Goal: Task Accomplishment & Management: Complete application form

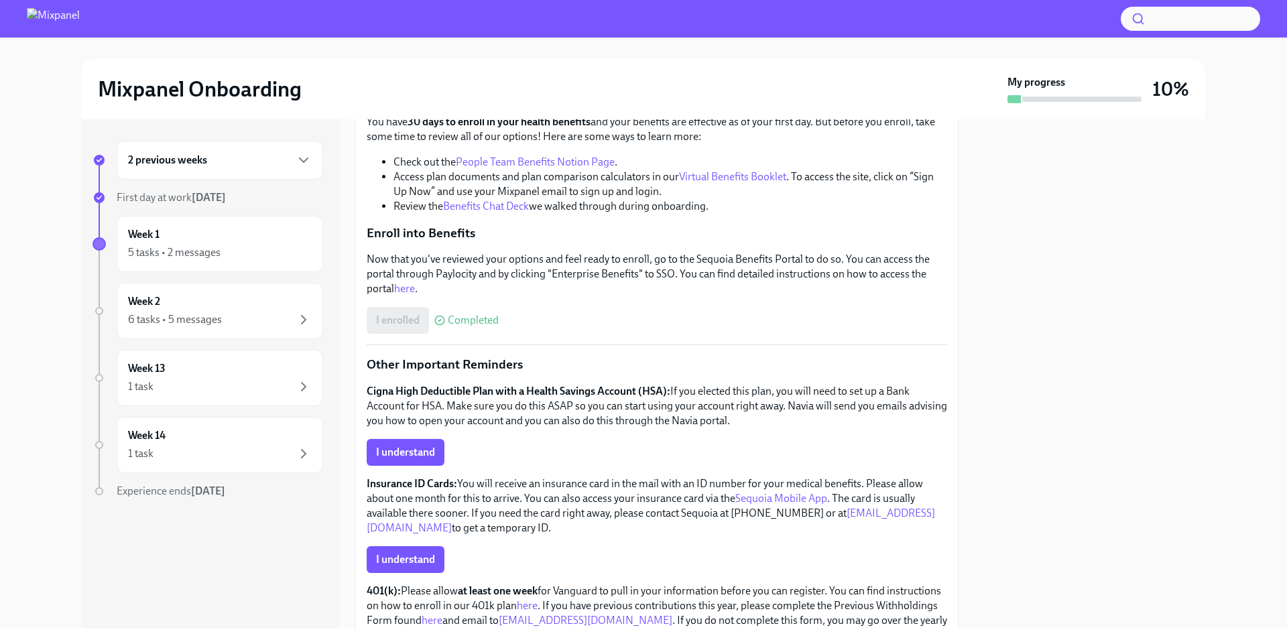
scroll to position [311, 0]
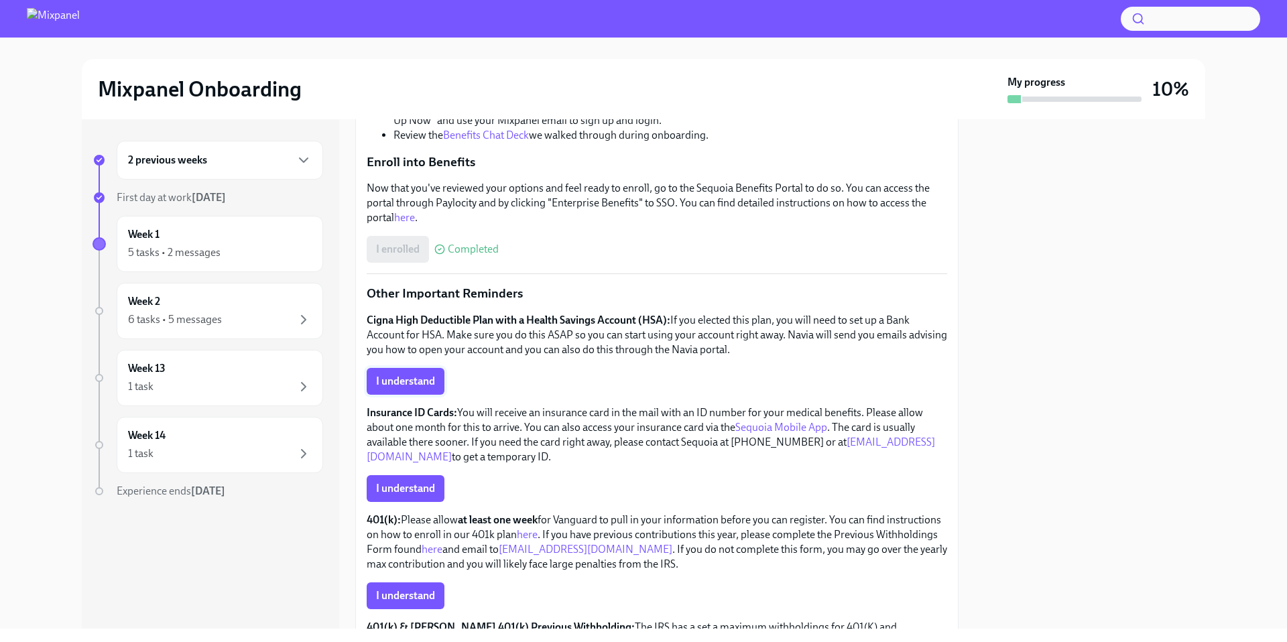
click at [407, 381] on span "I understand" at bounding box center [405, 381] width 59 height 13
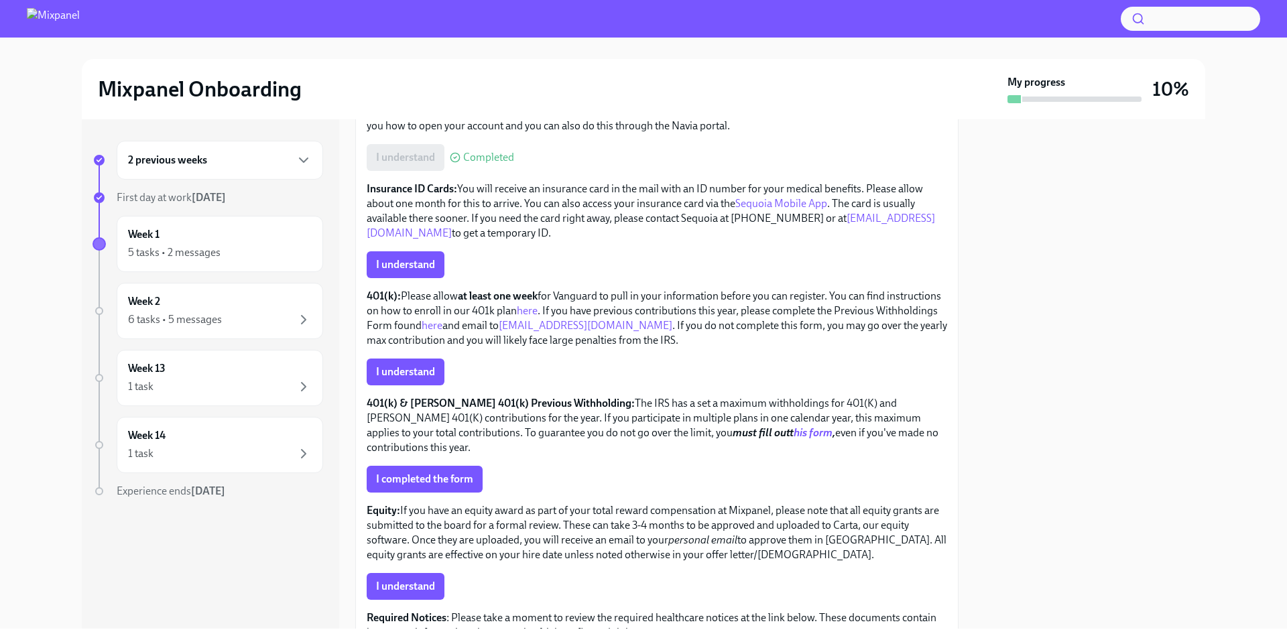
scroll to position [551, 0]
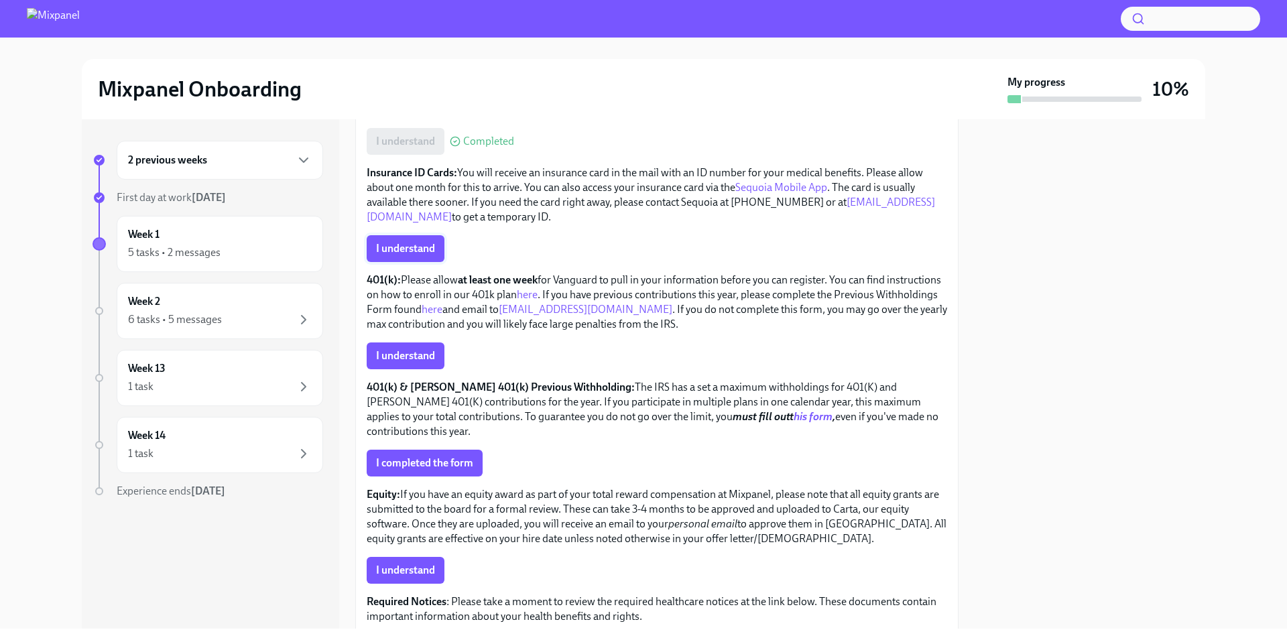
click at [409, 248] on span "I understand" at bounding box center [405, 248] width 59 height 13
click at [411, 350] on span "I understand" at bounding box center [405, 355] width 59 height 13
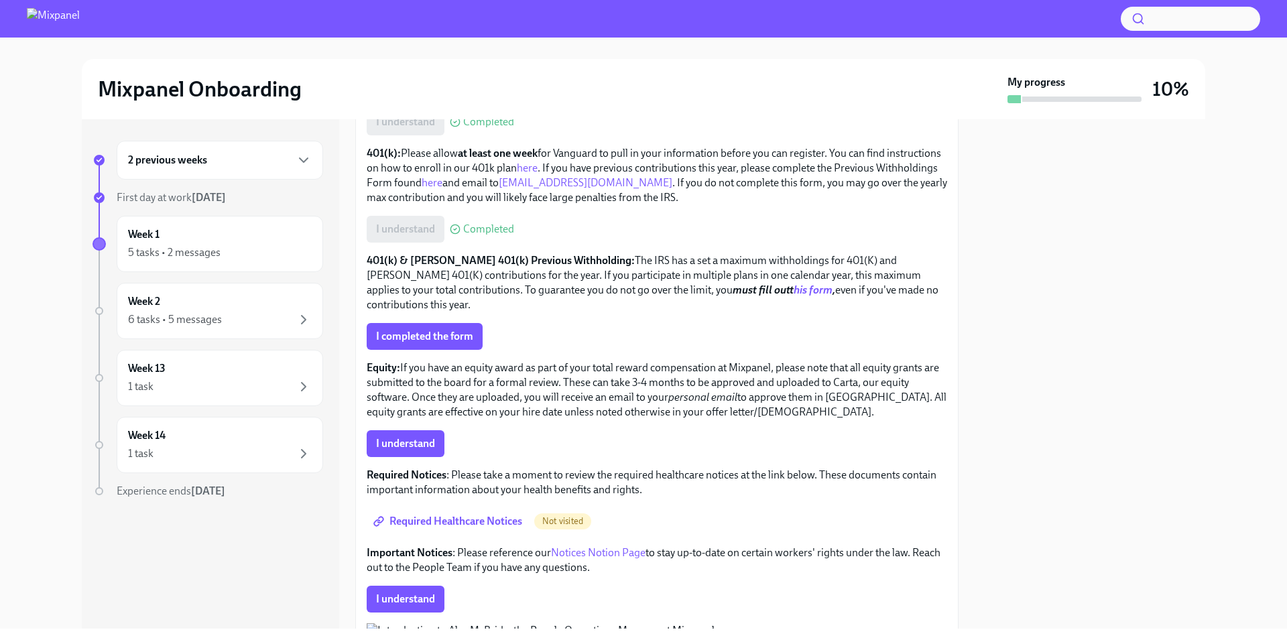
scroll to position [686, 0]
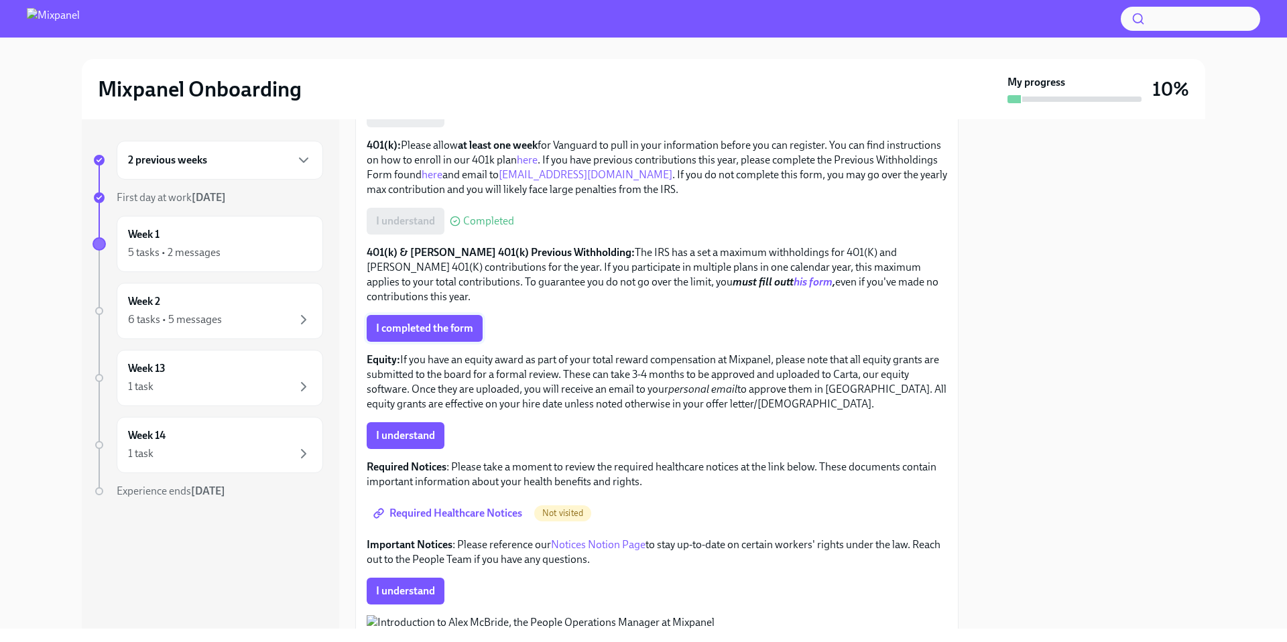
click at [430, 330] on span "I completed the form" at bounding box center [424, 328] width 97 height 13
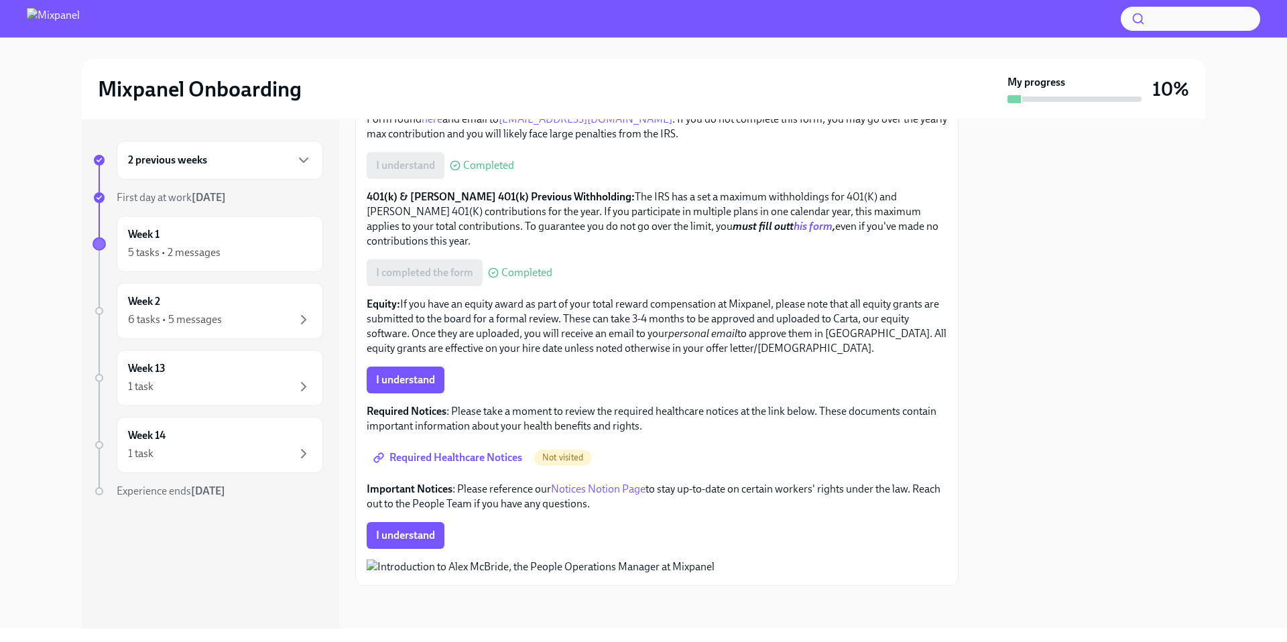
scroll to position [848, 0]
click at [411, 373] on span "I understand" at bounding box center [405, 379] width 59 height 13
click at [402, 529] on span "I understand" at bounding box center [405, 535] width 59 height 13
click at [216, 312] on div "6 tasks • 5 messages" at bounding box center [220, 320] width 184 height 16
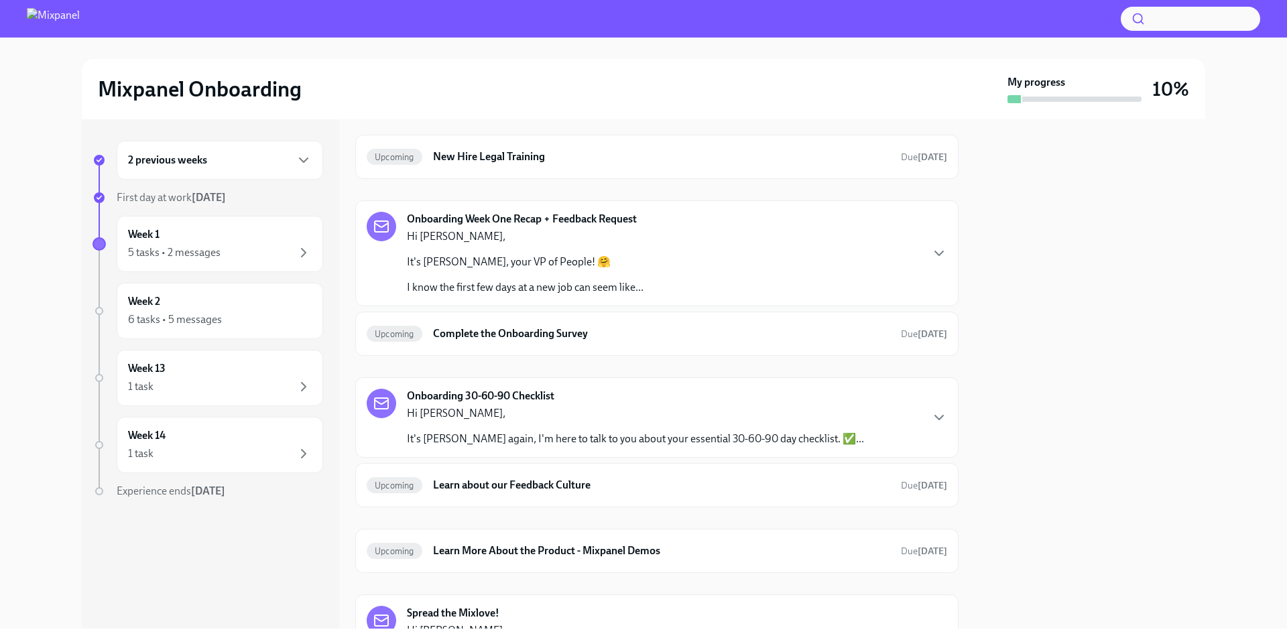
scroll to position [78, 0]
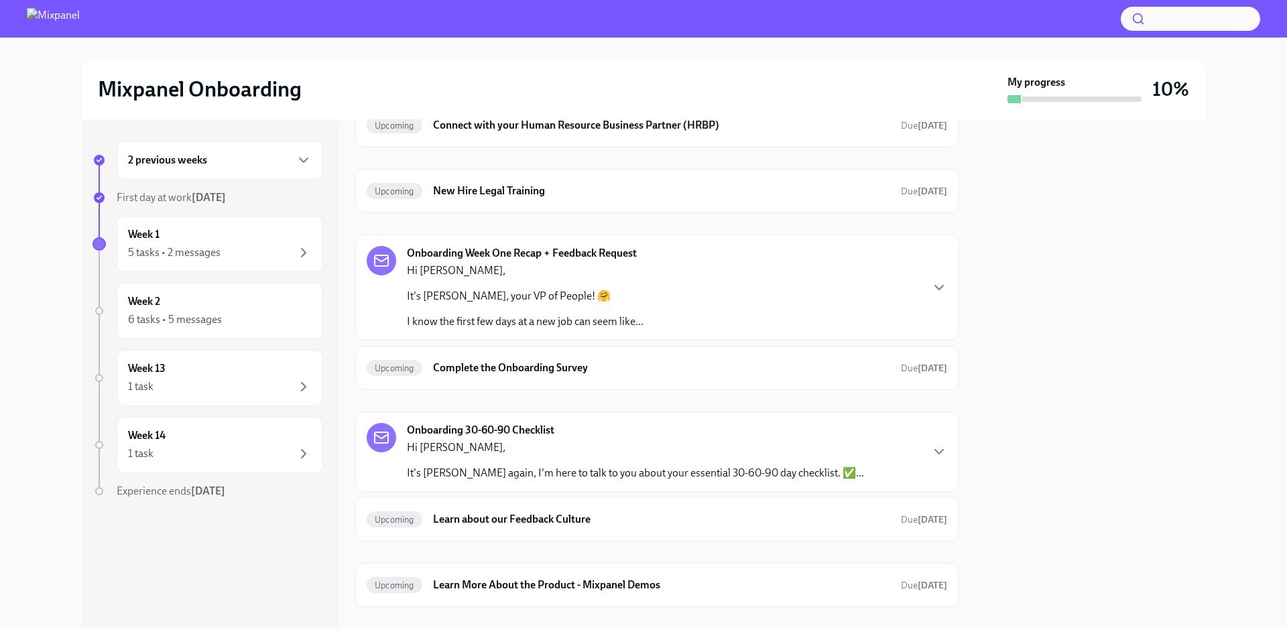
click at [917, 286] on div "Onboarding Week One Recap + Feedback Request Hi [PERSON_NAME], It's [PERSON_NAM…" at bounding box center [657, 287] width 580 height 83
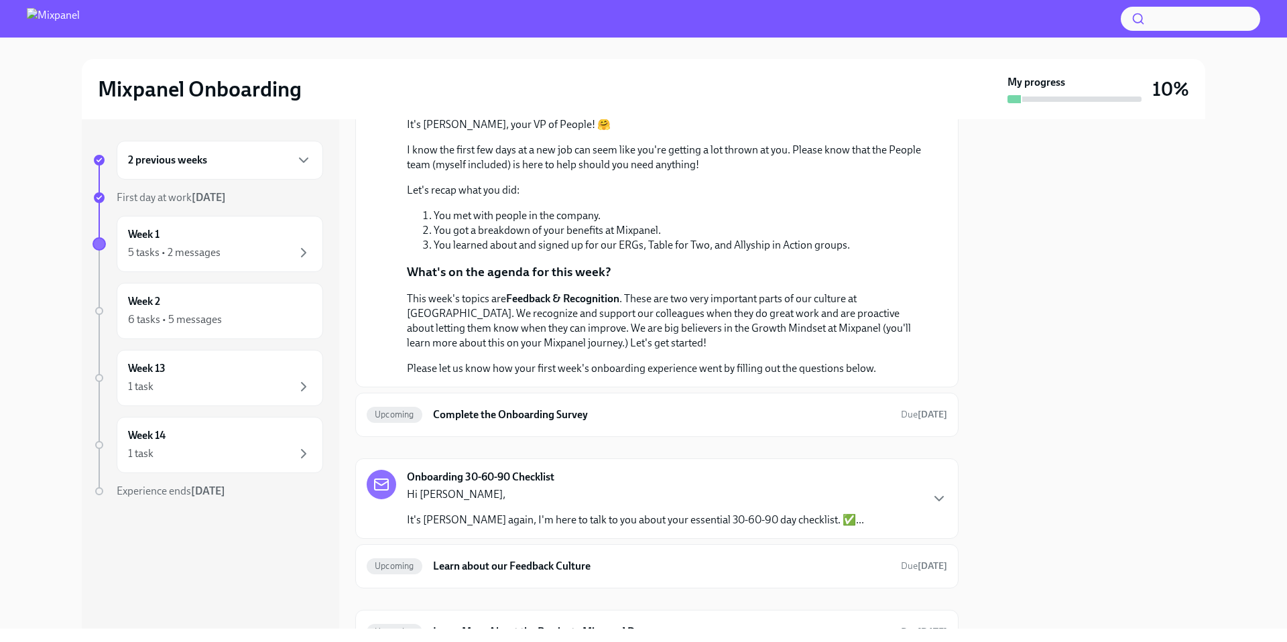
scroll to position [293, 0]
